Goal: Task Accomplishment & Management: Use online tool/utility

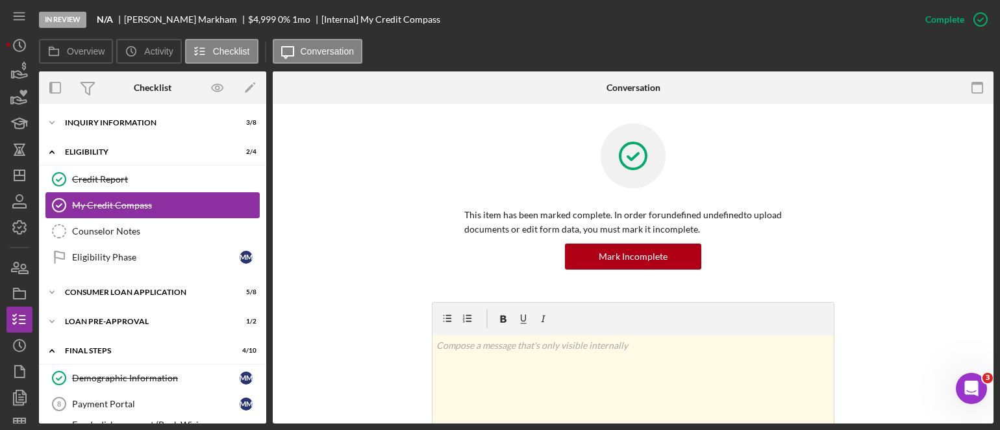
scroll to position [260, 0]
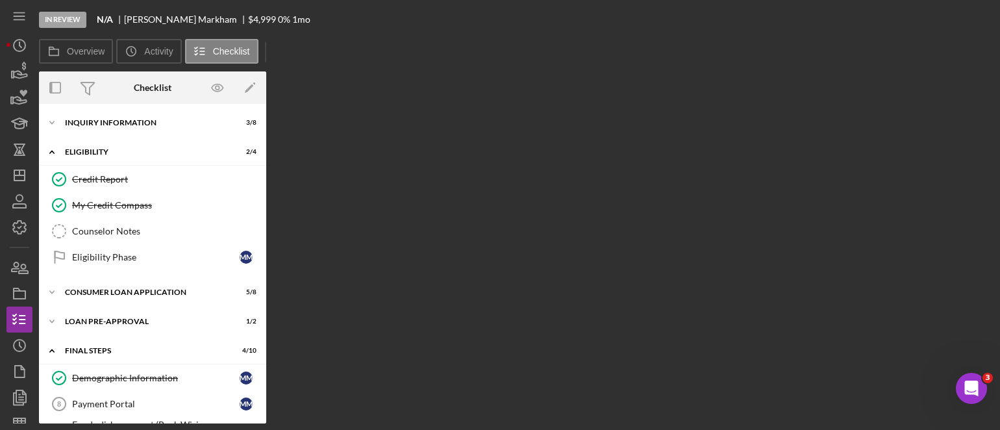
scroll to position [216, 0]
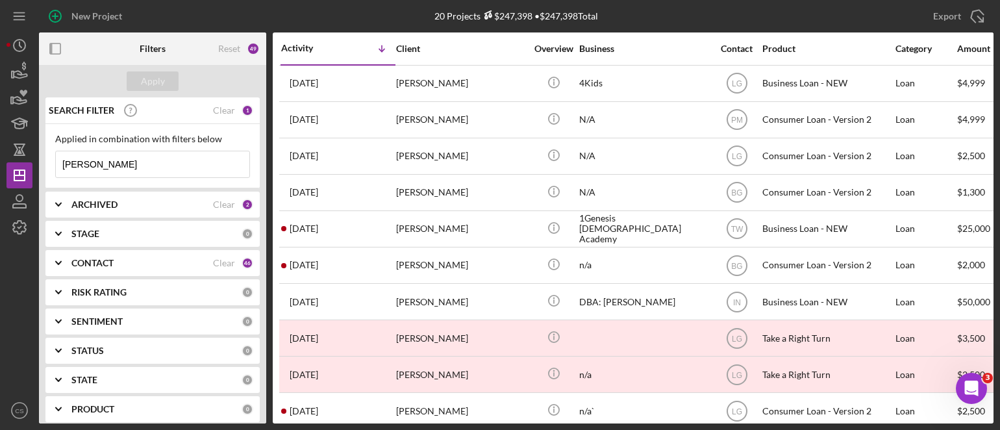
click at [106, 161] on input "[PERSON_NAME]" at bounding box center [152, 164] width 193 height 26
drag, startPoint x: 106, startPoint y: 161, endPoint x: 10, endPoint y: 158, distance: 95.5
click at [10, 158] on div "New Project 20 Projects $247,398 • $247,398 Total [PERSON_NAME] Export Icon/Exp…" at bounding box center [499, 211] width 987 height 423
type input "[PERSON_NAME]"
click at [160, 85] on div "Apply" at bounding box center [153, 80] width 24 height 19
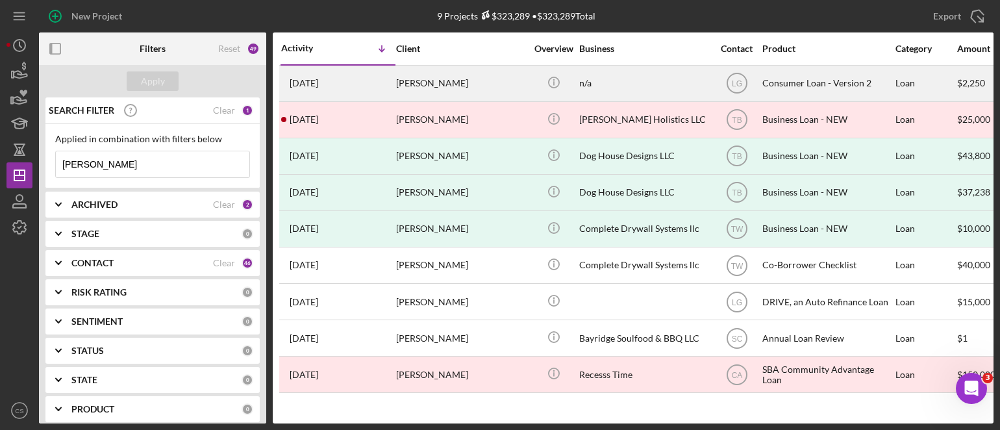
click at [318, 84] on time "[DATE]" at bounding box center [304, 83] width 29 height 10
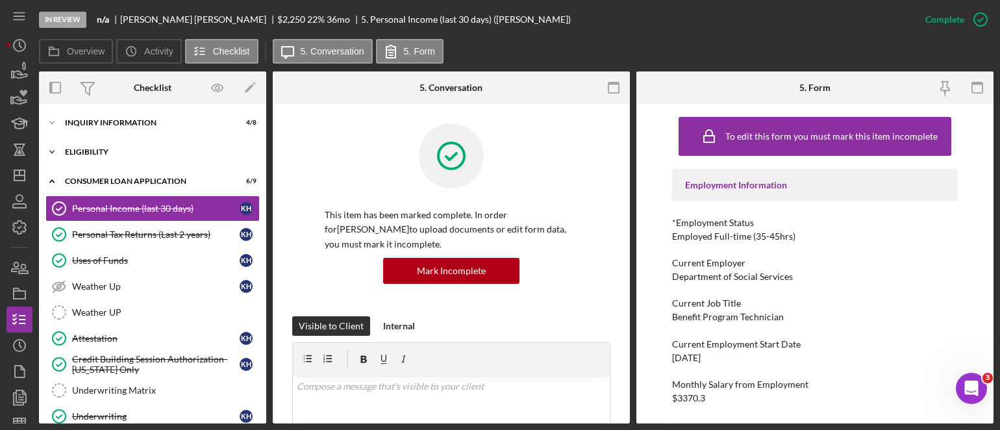
click at [50, 151] on polyline at bounding box center [52, 152] width 4 height 3
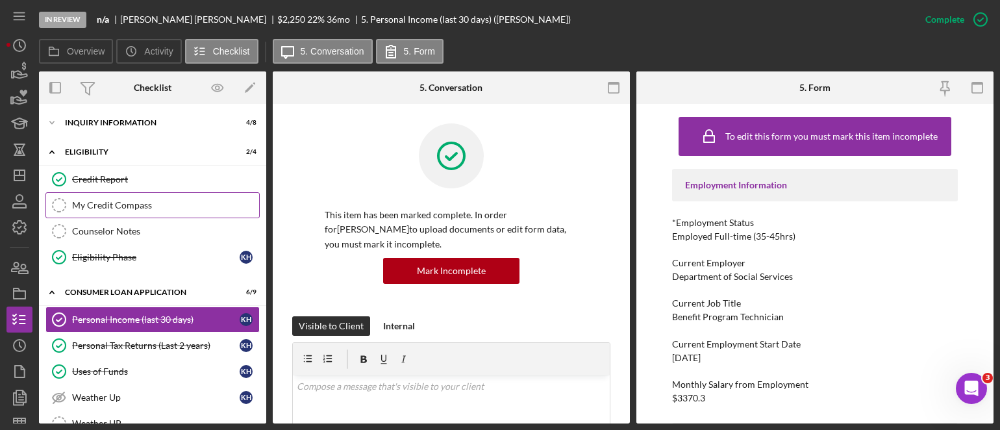
click at [99, 202] on div "My Credit Compass" at bounding box center [165, 205] width 187 height 10
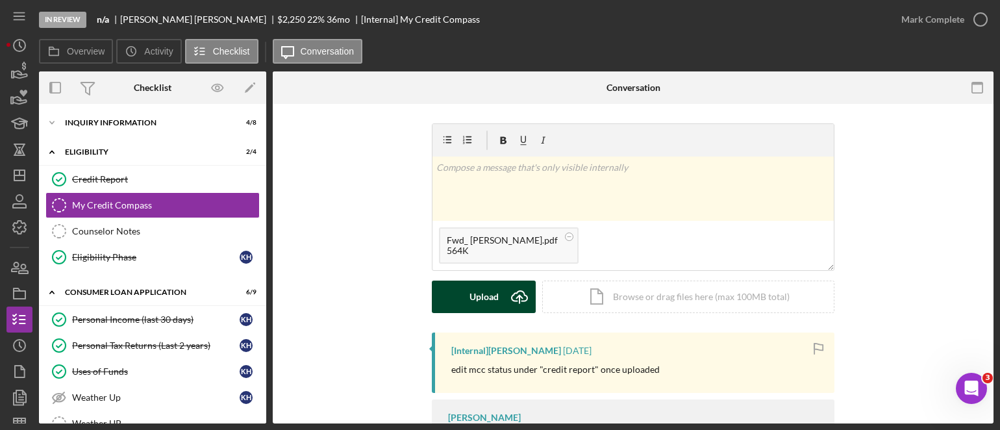
click at [521, 290] on icon "Icon/Upload" at bounding box center [519, 296] width 32 height 32
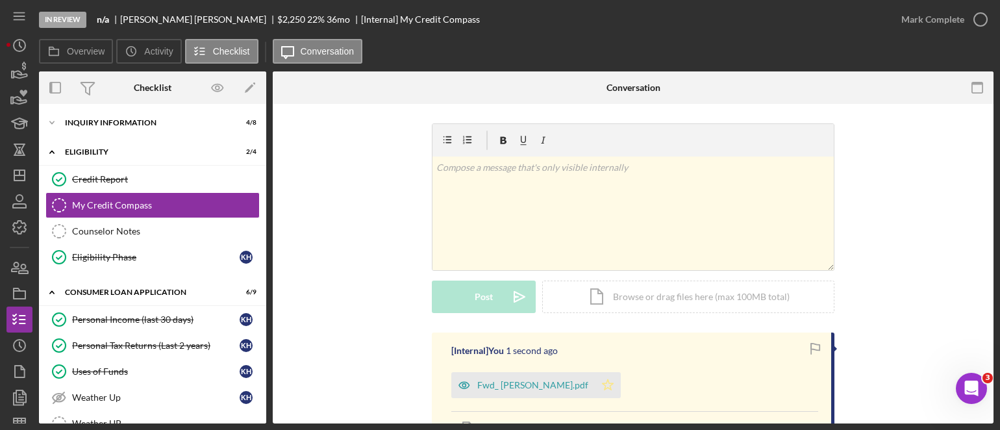
click at [610, 386] on icon "Icon/Star" at bounding box center [608, 385] width 26 height 26
click at [984, 17] on icon "button" at bounding box center [980, 19] width 32 height 32
